Goal: Communication & Community: Share content

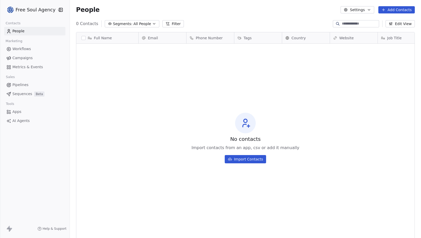
scroll to position [206, 347]
click at [55, 10] on html "Free Soul Agency Contacts People Marketing Workflows Campaigns Metrics & Events…" at bounding box center [210, 119] width 421 height 238
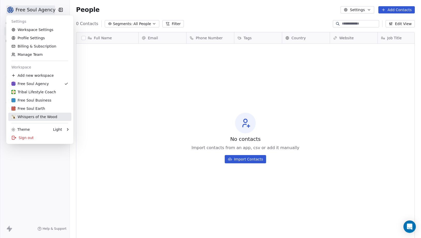
click at [44, 118] on div "Whispers of the Wood" at bounding box center [34, 116] width 46 height 5
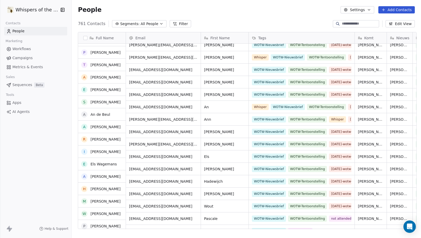
scroll to position [185, 0]
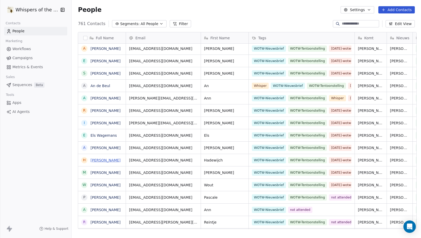
click at [96, 161] on link "[PERSON_NAME]" at bounding box center [106, 160] width 30 height 4
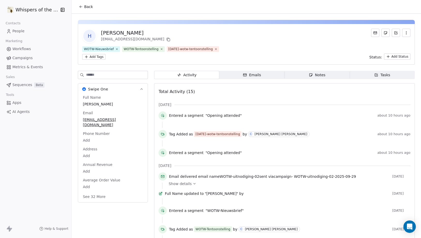
click at [115, 32] on div "[PERSON_NAME]" at bounding box center [136, 32] width 71 height 7
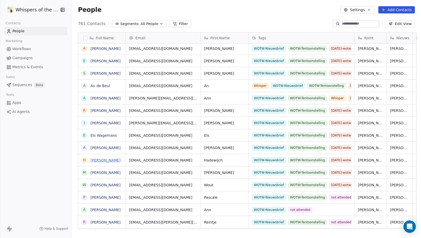
click at [106, 160] on link "[PERSON_NAME]" at bounding box center [106, 160] width 30 height 4
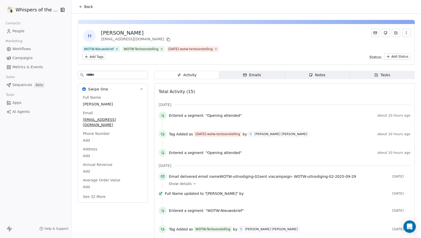
click at [123, 34] on div "[PERSON_NAME]" at bounding box center [136, 32] width 71 height 7
click at [404, 33] on icon "button" at bounding box center [406, 33] width 4 height 4
click at [365, 50] on div "WOTW-Nieuwsbrief WOTW-Tentoonstelling [DATE]-wotw-tentoonstelling Add Tags Stat…" at bounding box center [246, 52] width 328 height 13
click at [99, 103] on span "[PERSON_NAME]" at bounding box center [113, 104] width 60 height 5
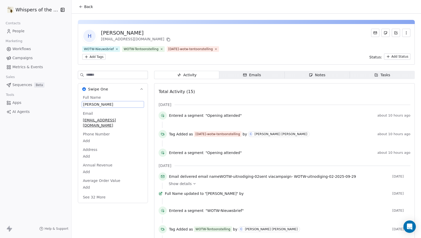
click at [96, 104] on span "[PERSON_NAME]" at bounding box center [113, 104] width 60 height 5
click at [95, 104] on textarea "**********" at bounding box center [108, 109] width 57 height 16
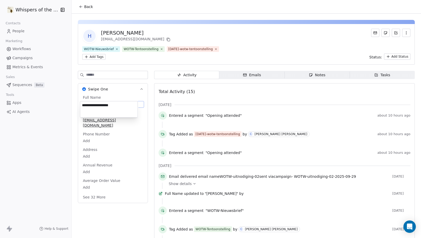
click at [95, 104] on textarea "**********" at bounding box center [108, 109] width 57 height 16
type textarea "*********"
click at [167, 63] on div "Y Yes Wuyts [EMAIL_ADDRESS][DOMAIN_NAME] WOTW-Nieuwsbrief WOTW-Tentoonstelling …" at bounding box center [246, 44] width 337 height 41
